Goal: Navigation & Orientation: Understand site structure

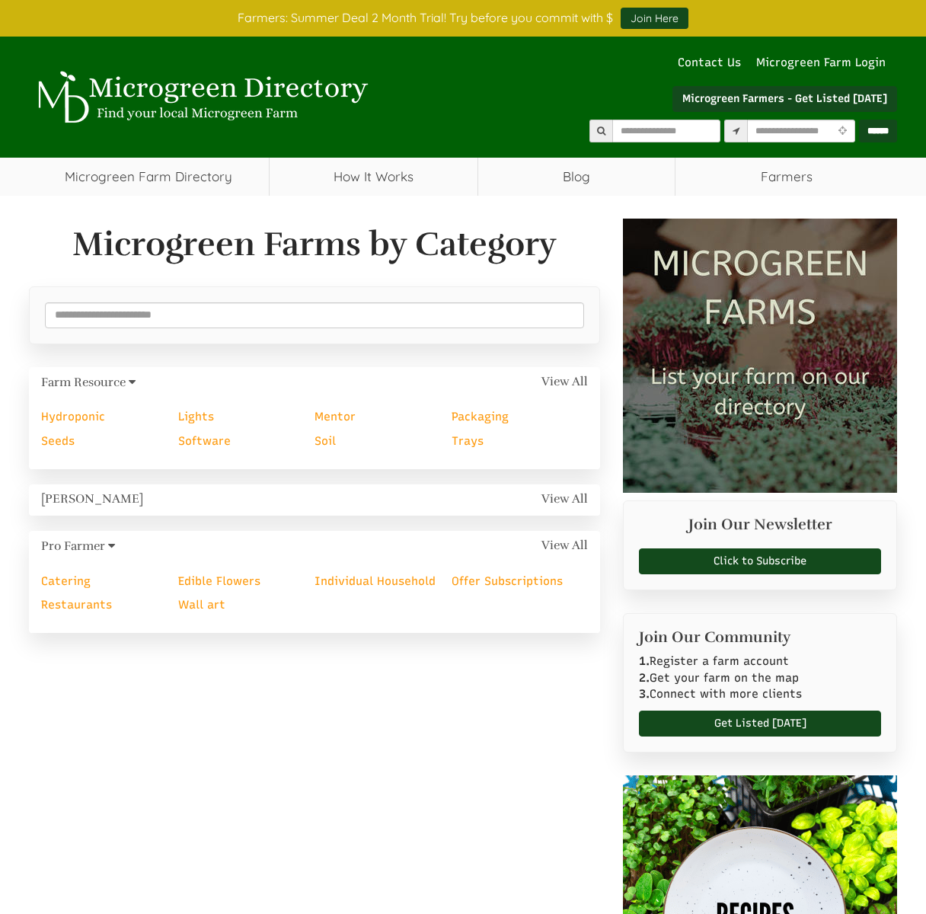
select select "Language Translate Widget"
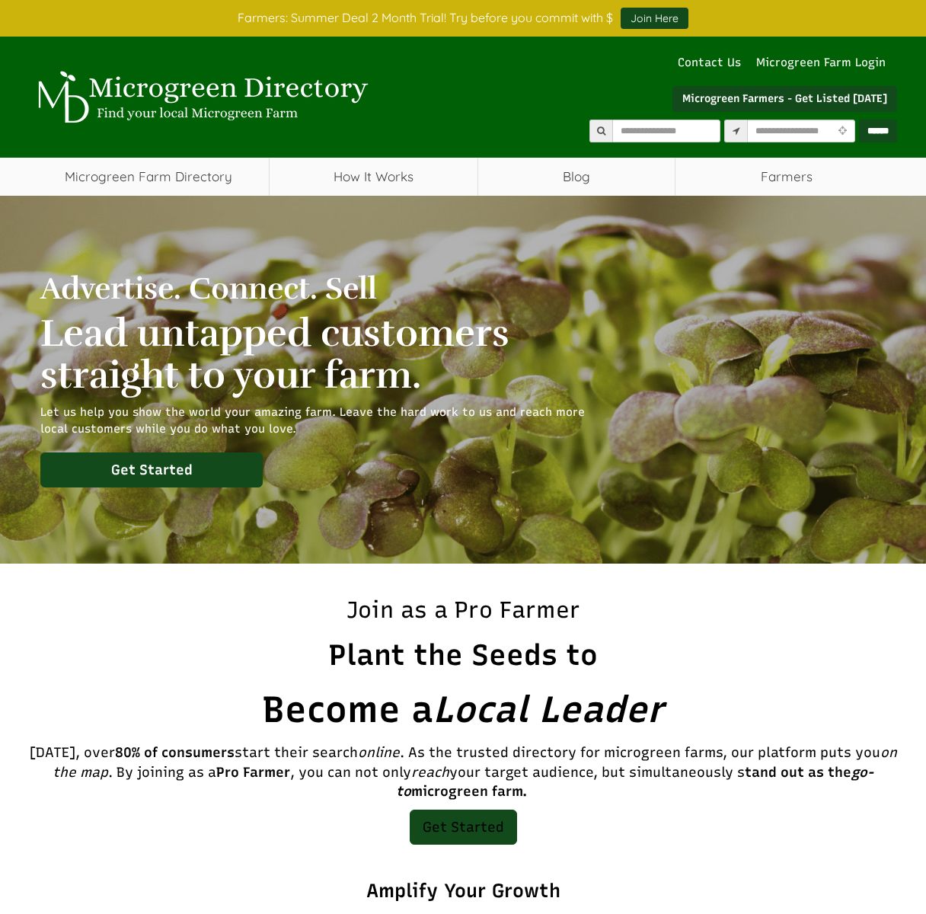
select select "Language Translate Widget"
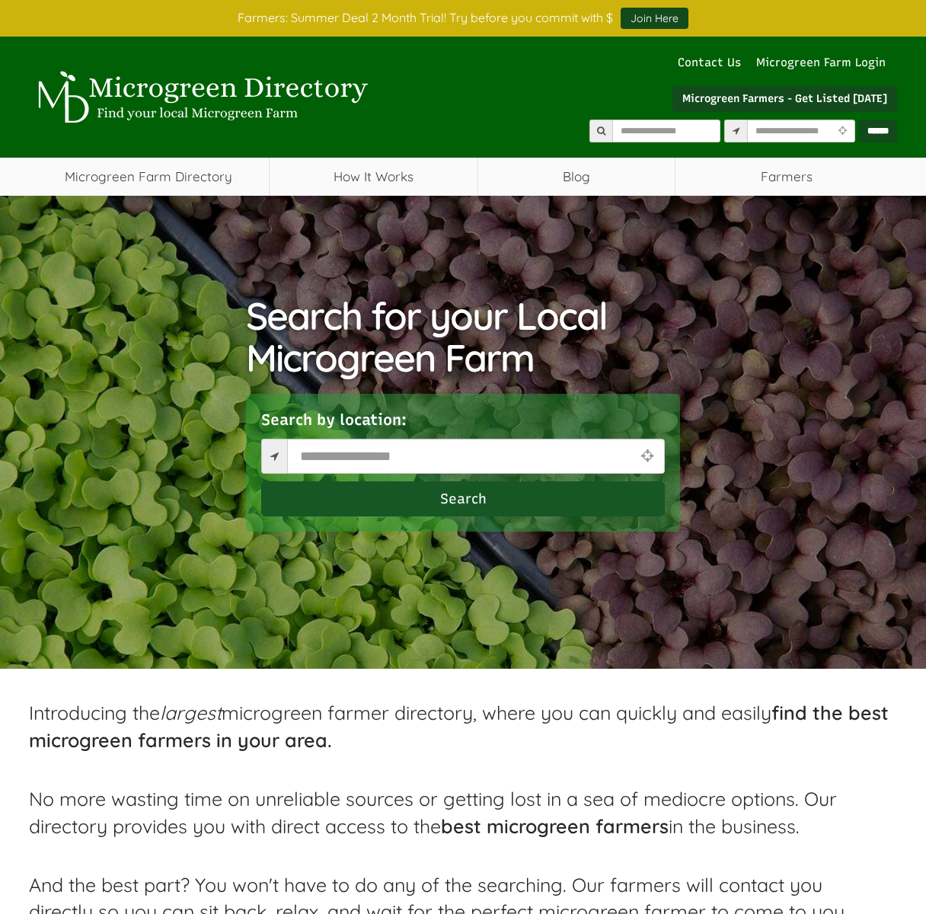
select select "Language Translate Widget"
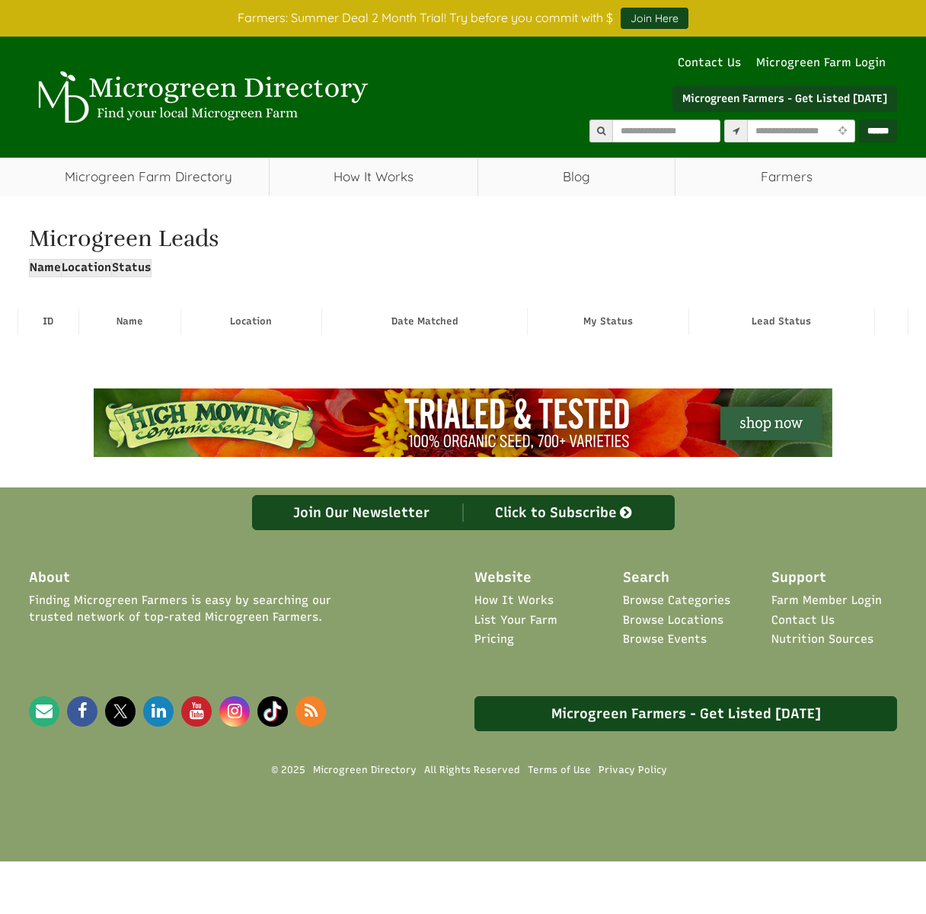
select select "Language Translate Widget"
